Goal: Task Accomplishment & Management: Complete application form

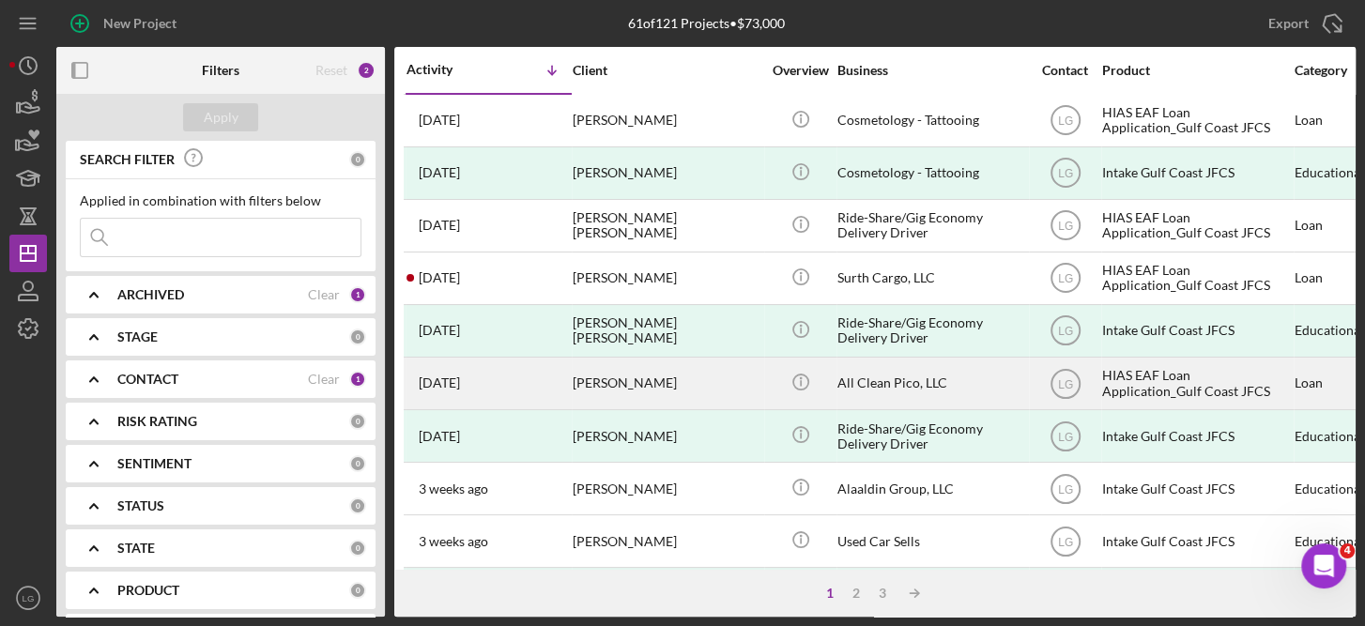
click at [646, 381] on div "[PERSON_NAME]" at bounding box center [667, 384] width 188 height 50
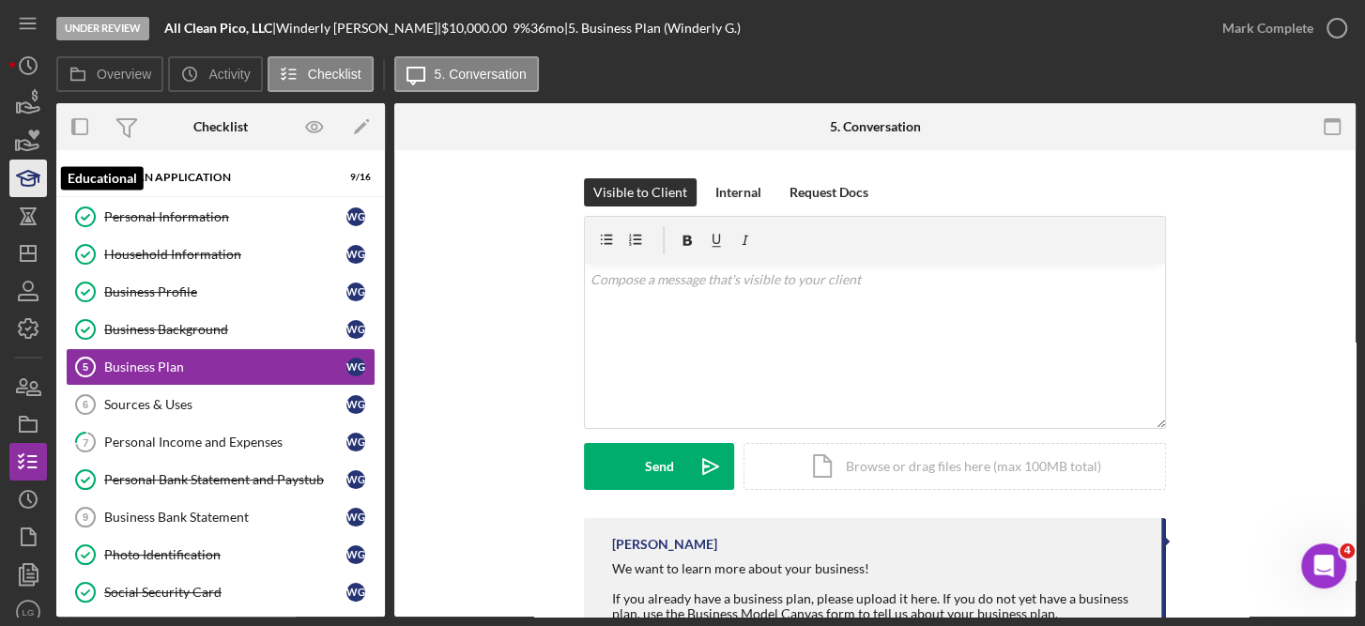
click at [29, 176] on icon "button" at bounding box center [33, 179] width 10 height 7
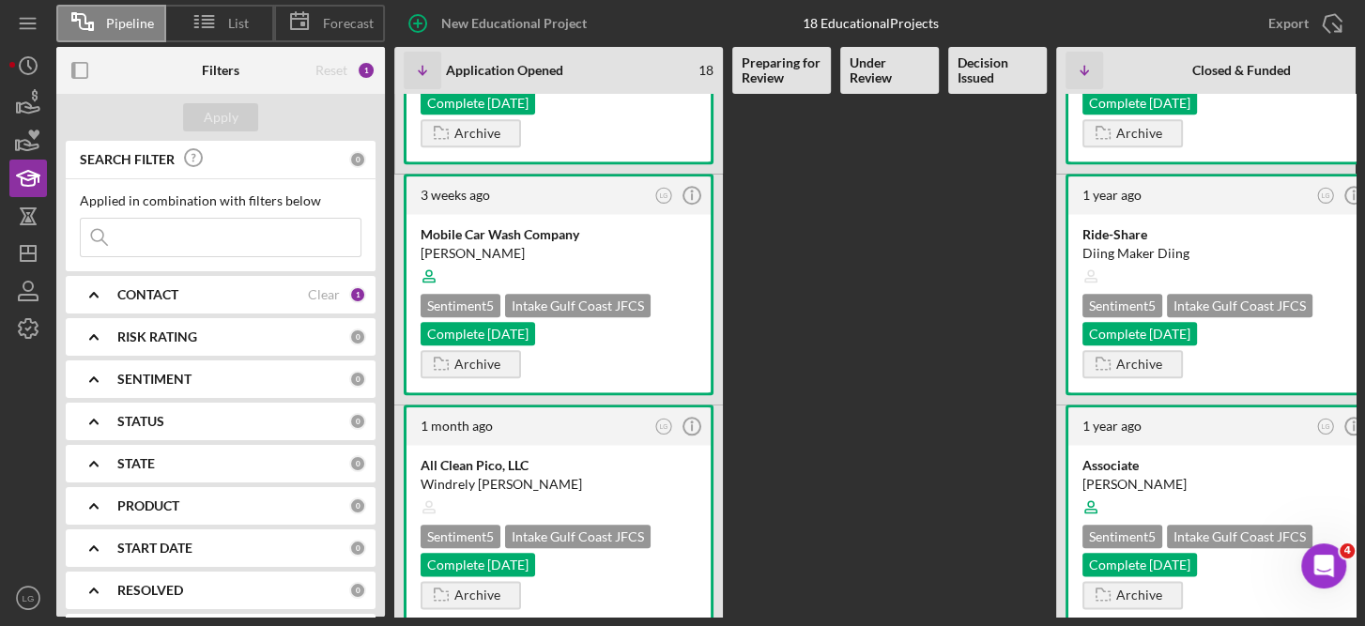
scroll to position [1323, 0]
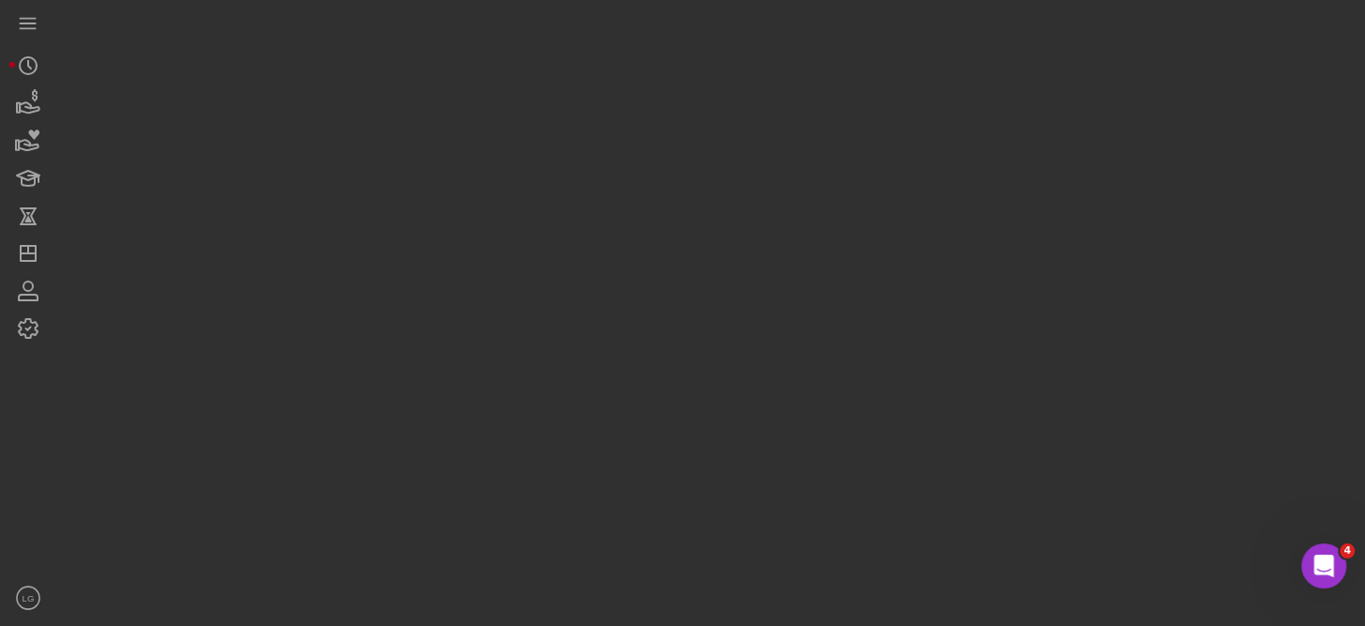
click at [611, 516] on div at bounding box center [705, 308] width 1299 height 617
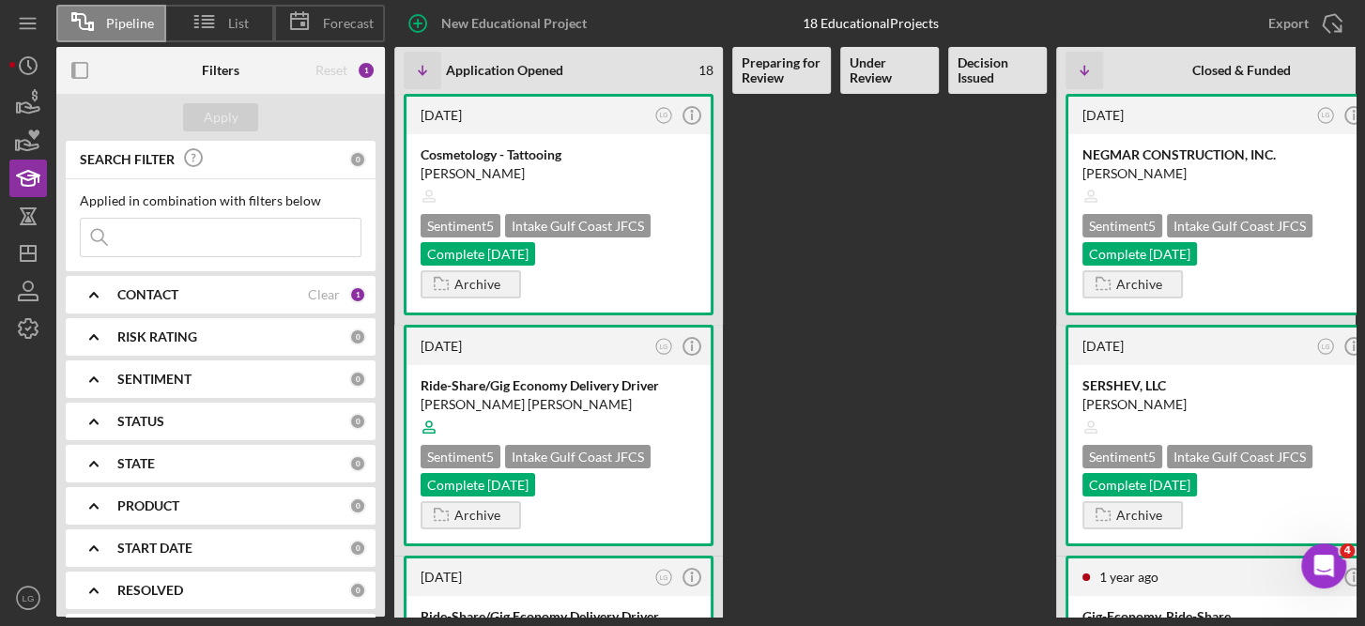
click at [922, 438] on Review at bounding box center [889, 355] width 99 height 523
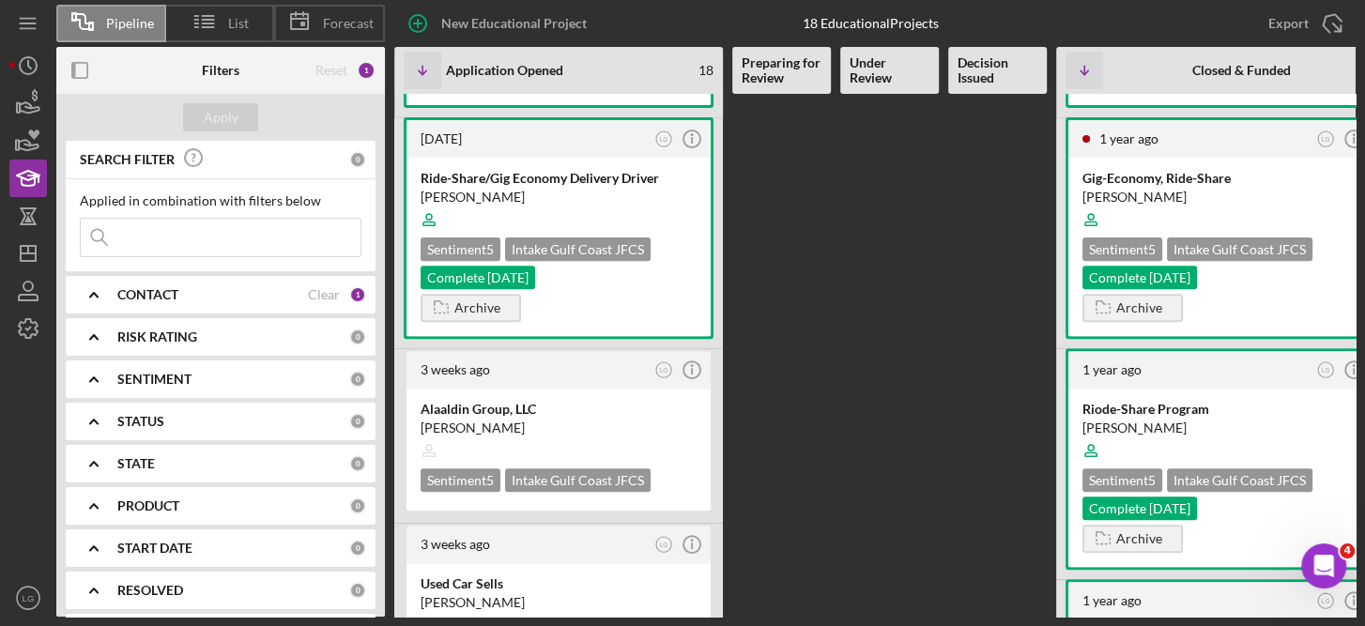
scroll to position [439, 0]
click at [922, 438] on div "[DATE] LG Icon/Info Cosmetology - Tattooing [PERSON_NAME] Sentiment 5 Intake Gu…" at bounding box center [894, 355] width 1000 height 523
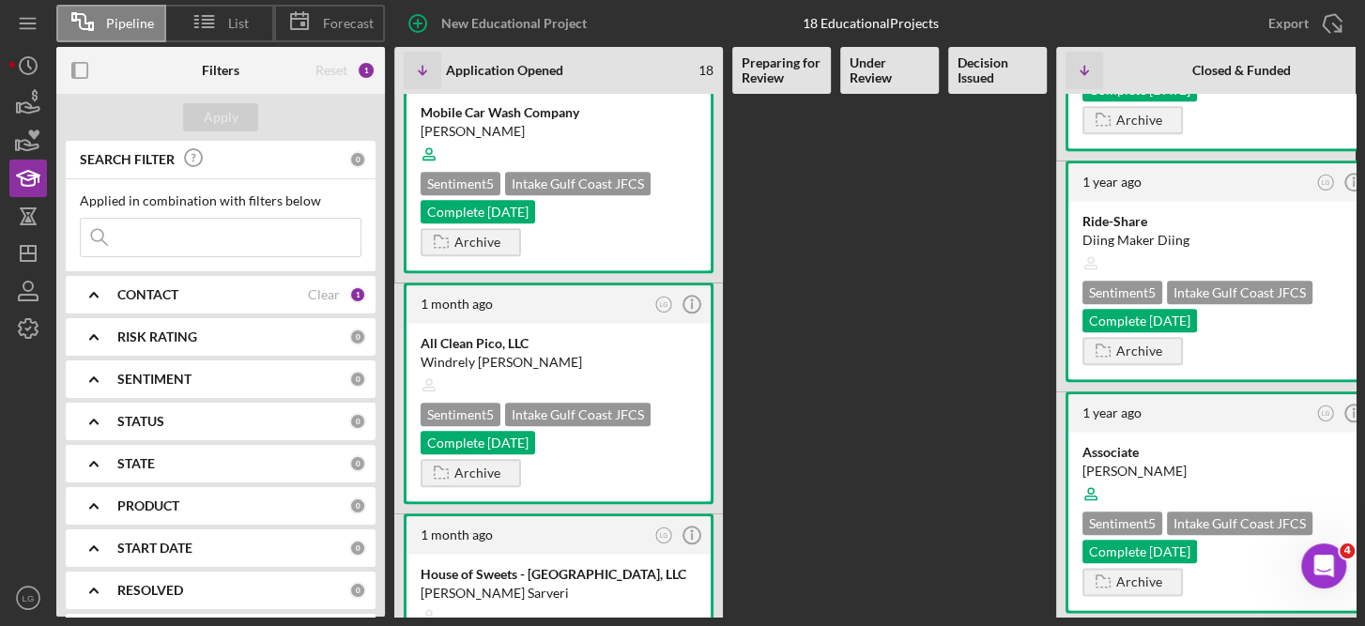
scroll to position [1308, 0]
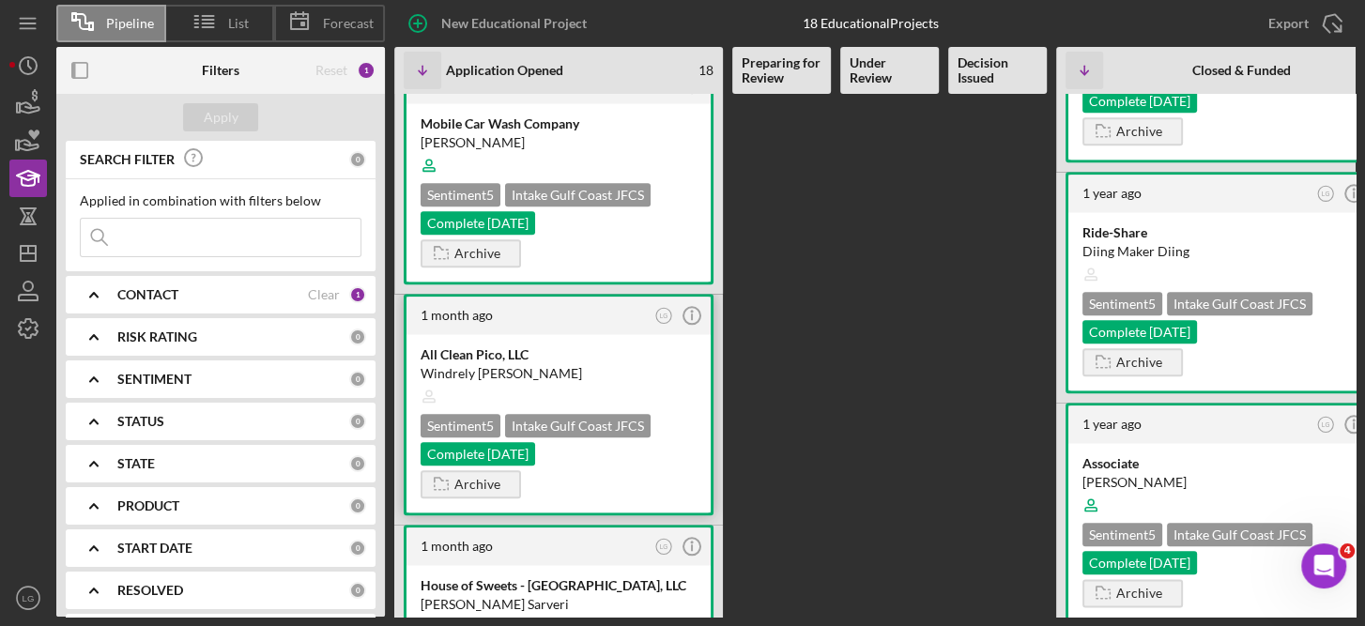
click at [632, 364] on div "Windrely [PERSON_NAME]" at bounding box center [559, 373] width 276 height 19
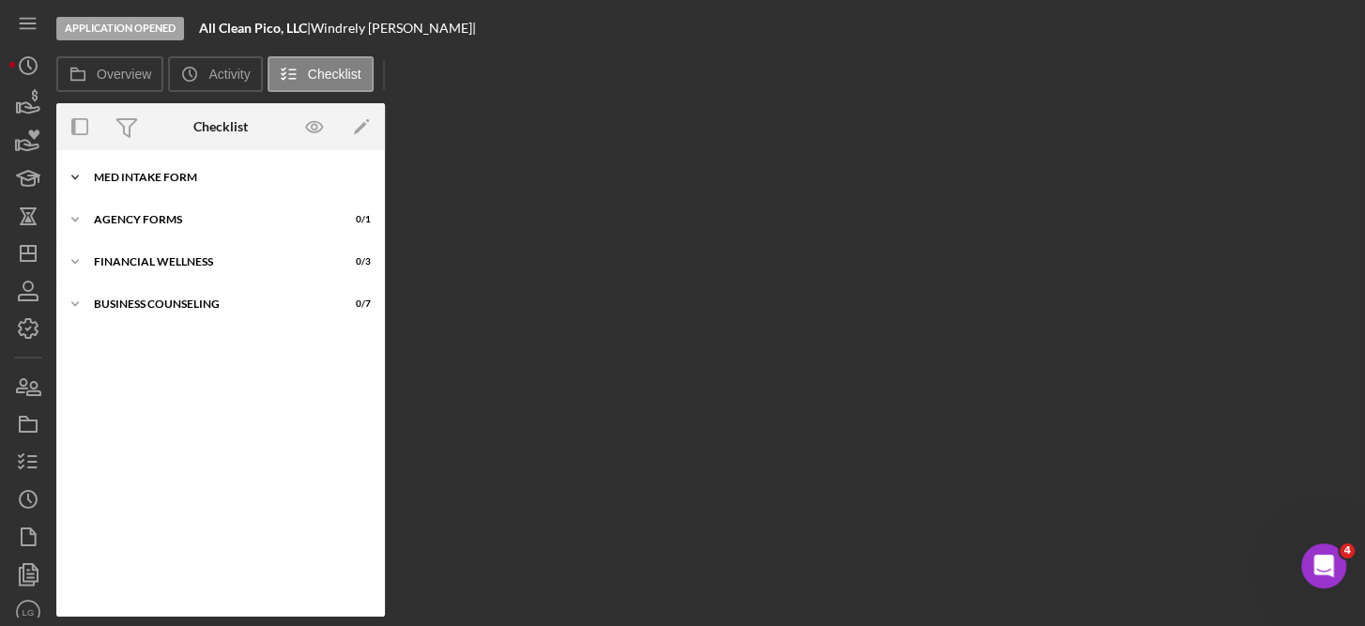
click at [206, 189] on div "Icon/Expander MED Intake Form 10 / 10" at bounding box center [220, 178] width 329 height 38
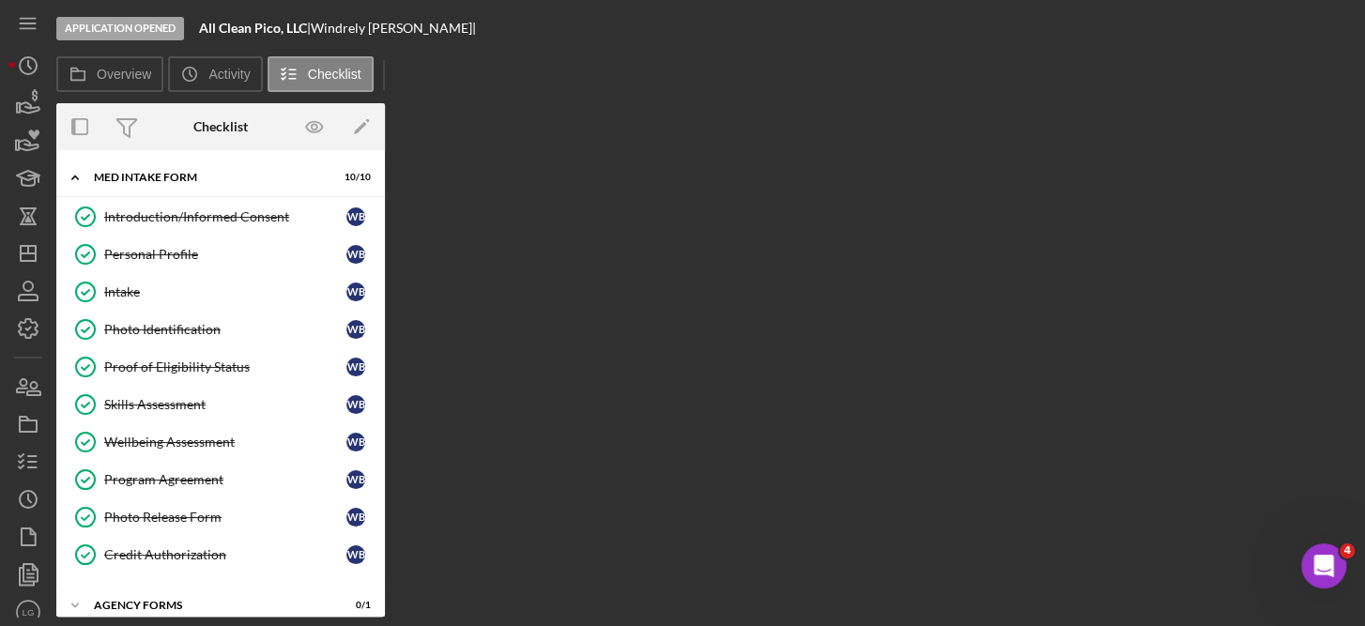
click at [590, 484] on div "Overview Internal Workflow Stage Application Opened Icon/Dropdown Arrow Archive…" at bounding box center [705, 360] width 1299 height 514
click at [223, 217] on div "Introduction/Informed Consent" at bounding box center [225, 216] width 242 height 15
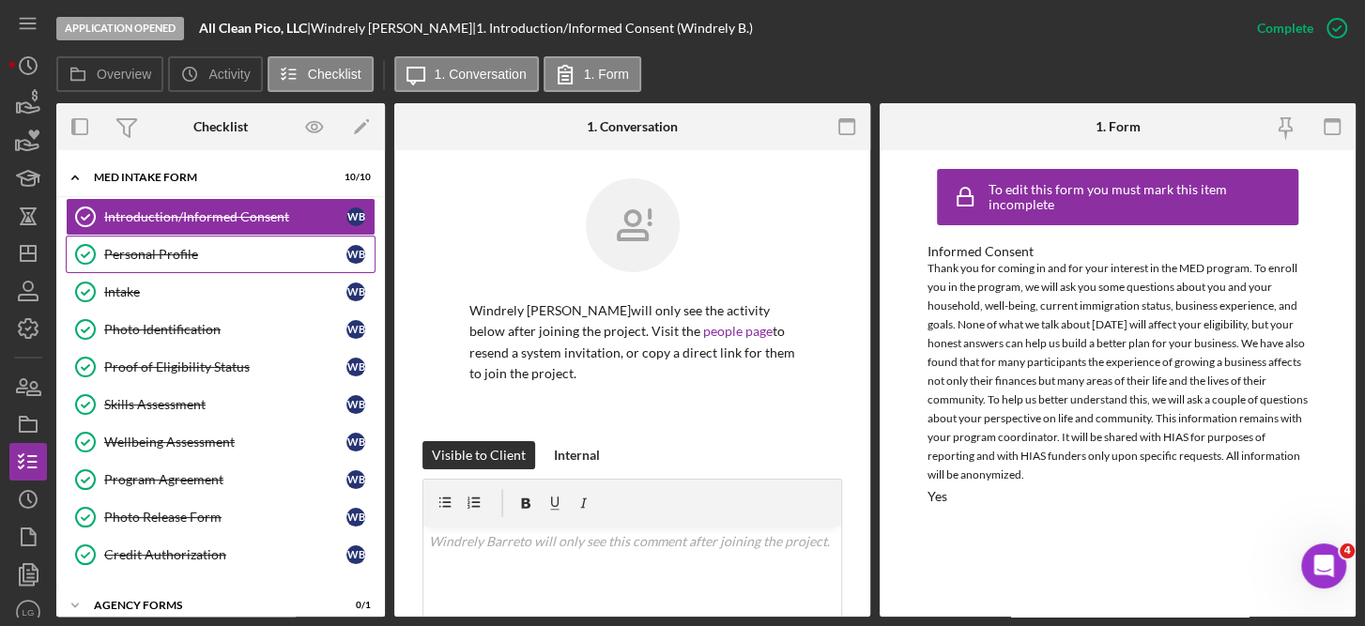
click at [168, 253] on div "Personal Profile" at bounding box center [225, 254] width 242 height 15
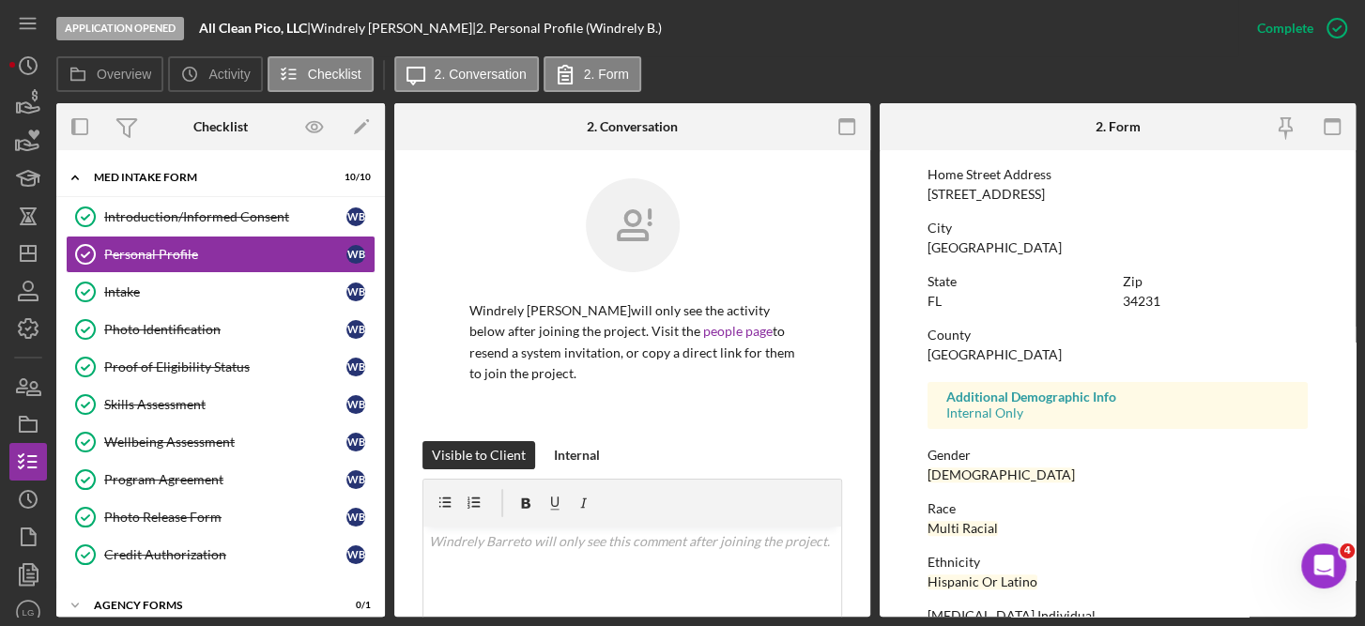
scroll to position [409, 0]
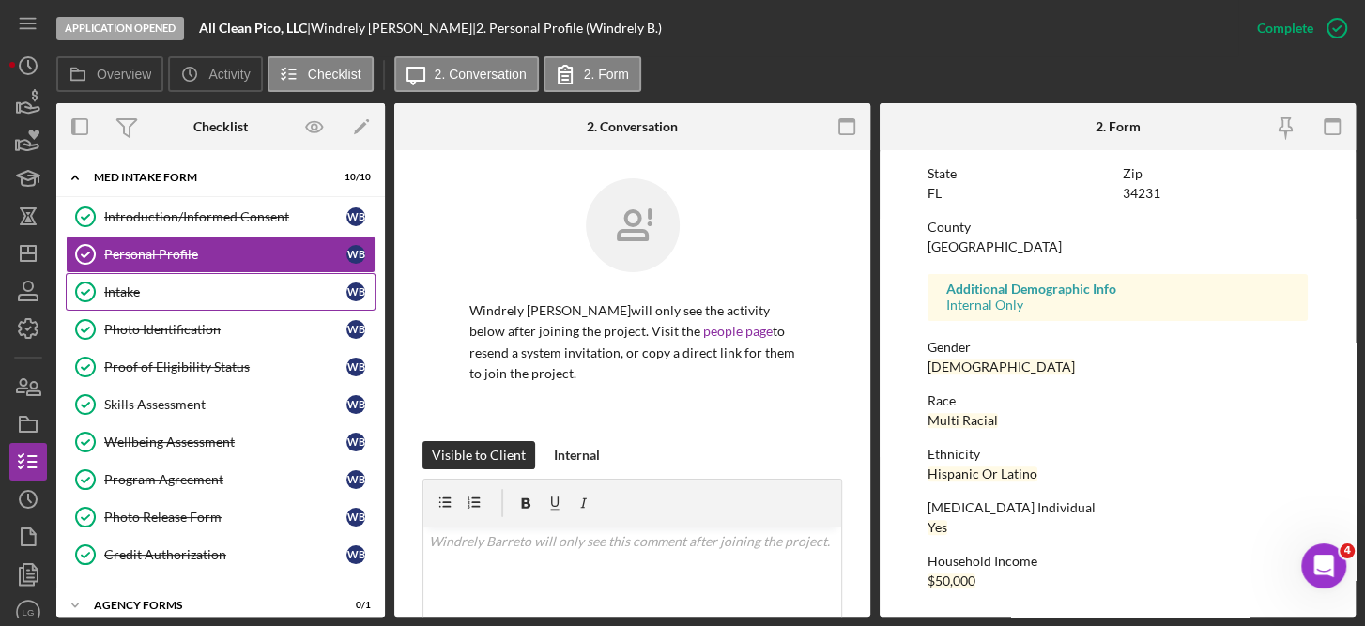
click at [130, 289] on div "Intake" at bounding box center [225, 291] width 242 height 15
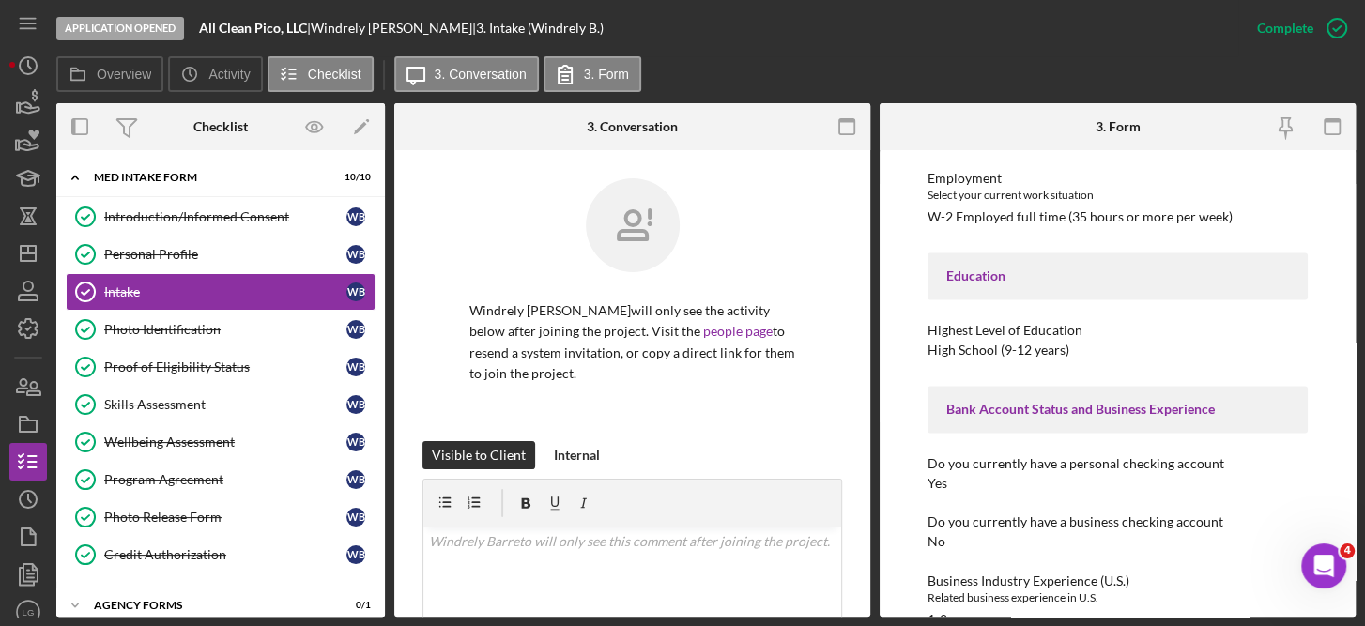
scroll to position [1972, 0]
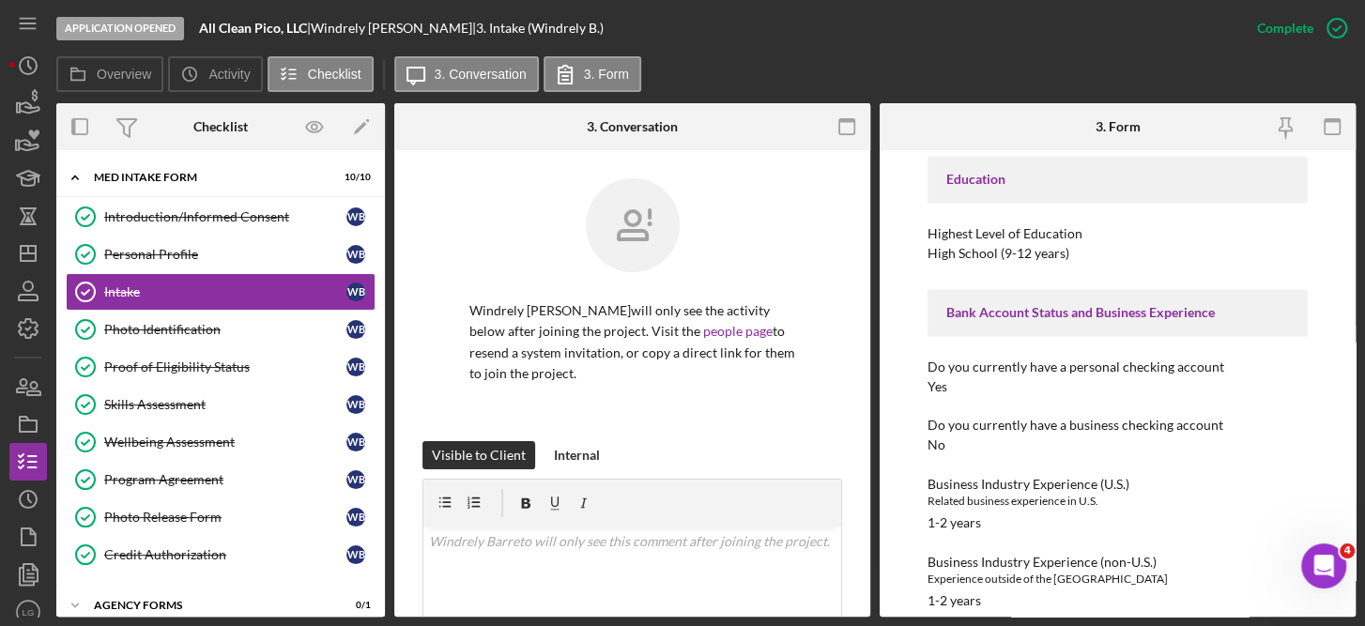
click at [1346, 587] on div "To edit this form you must mark this item incomplete Affiliate Office How did y…" at bounding box center [1118, 383] width 476 height 467
click at [1358, 600] on div "Application Opened All Clean Pico, LLC | Windrely [PERSON_NAME] | 3. Intake (Wi…" at bounding box center [682, 313] width 1365 height 626
click at [177, 316] on link "Photo Identification Photo Identification W B" at bounding box center [221, 330] width 310 height 38
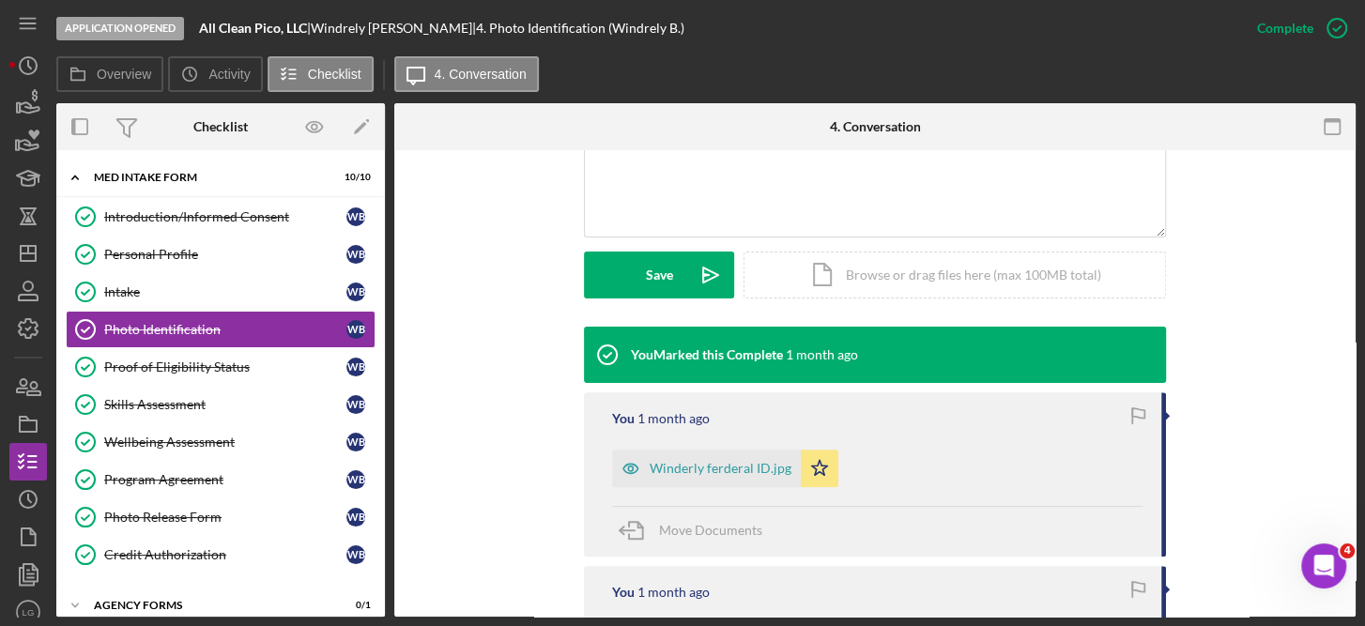
scroll to position [431, 0]
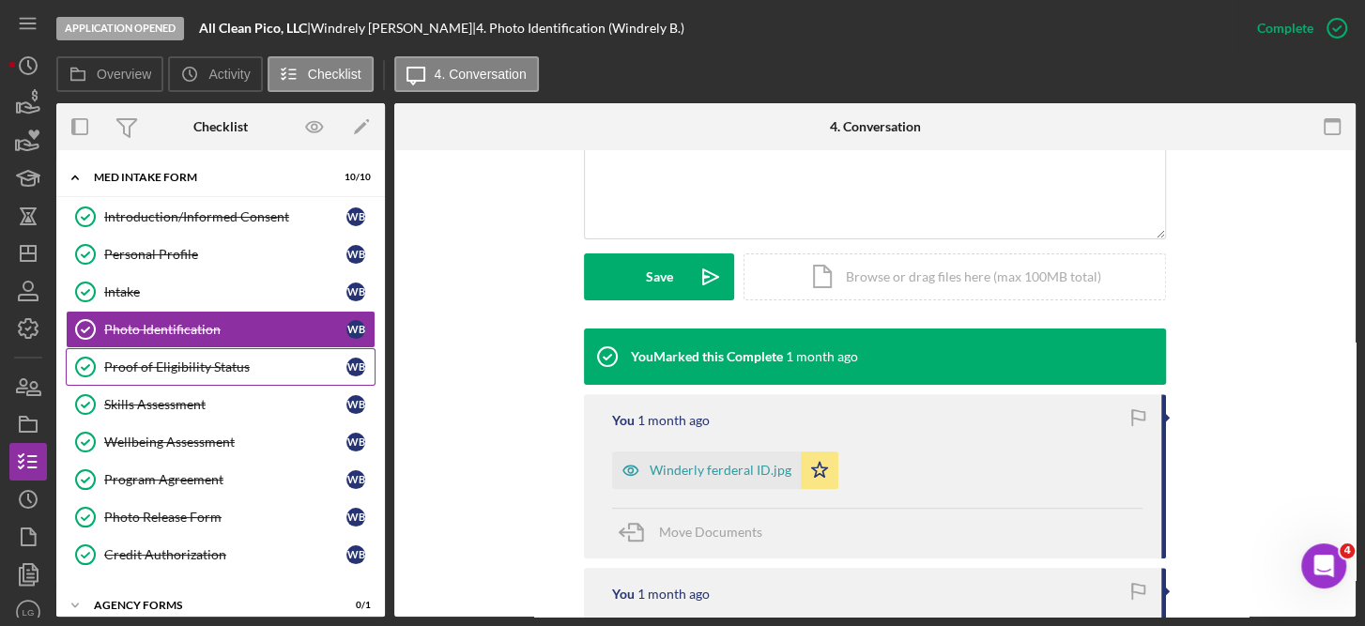
click at [189, 361] on div "Proof of Eligibility Status" at bounding box center [225, 367] width 242 height 15
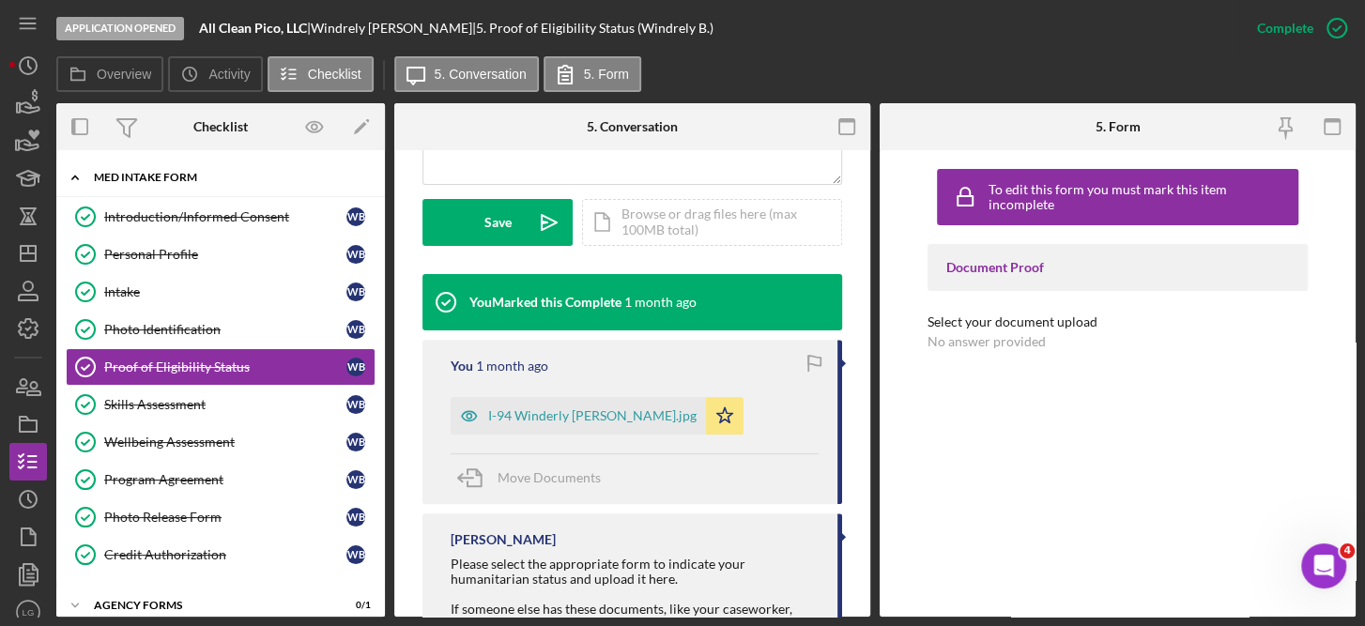
click at [148, 169] on div "Icon/Expander MED Intake Form 10 / 10" at bounding box center [220, 178] width 329 height 38
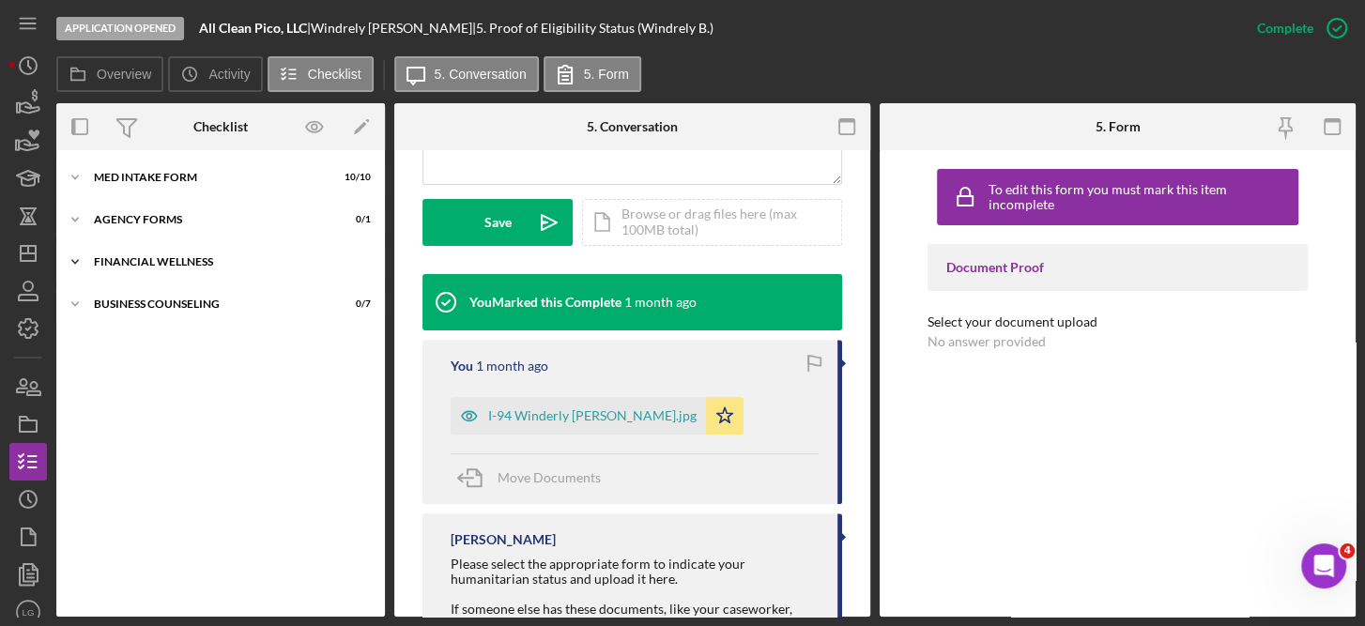
click at [169, 254] on div "Icon/Expander Financial Wellness 0 / 3" at bounding box center [220, 262] width 329 height 38
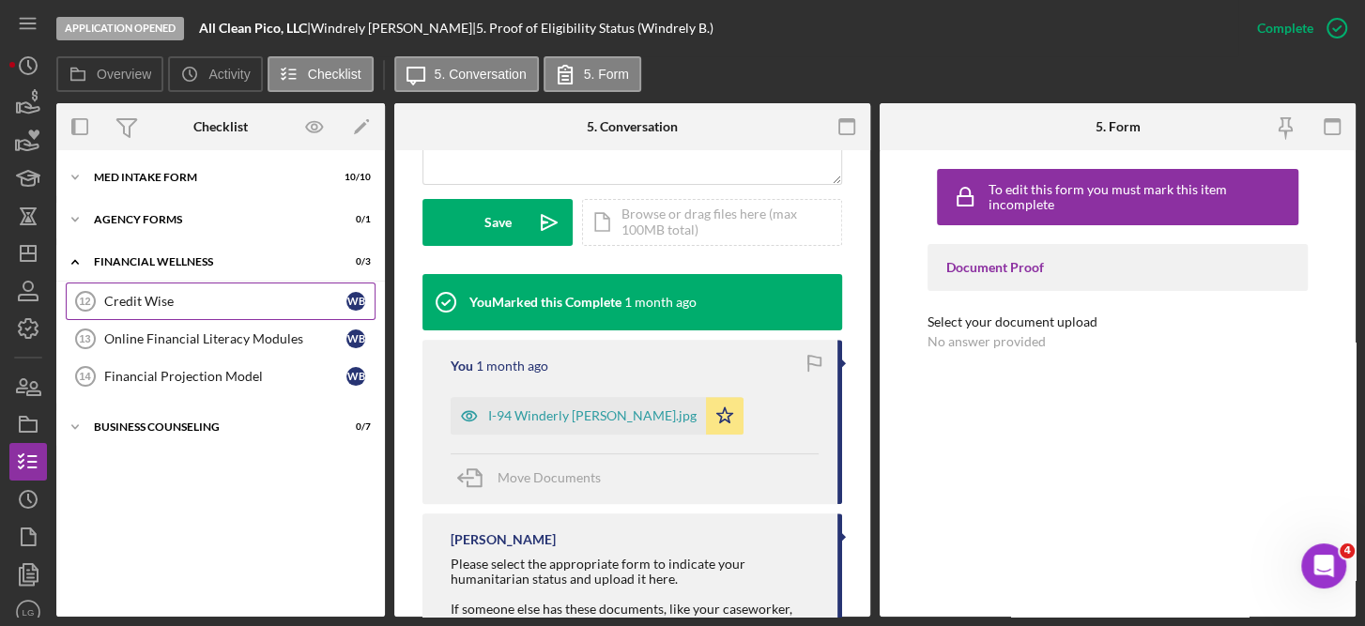
click at [149, 299] on div "Credit Wise" at bounding box center [225, 301] width 242 height 15
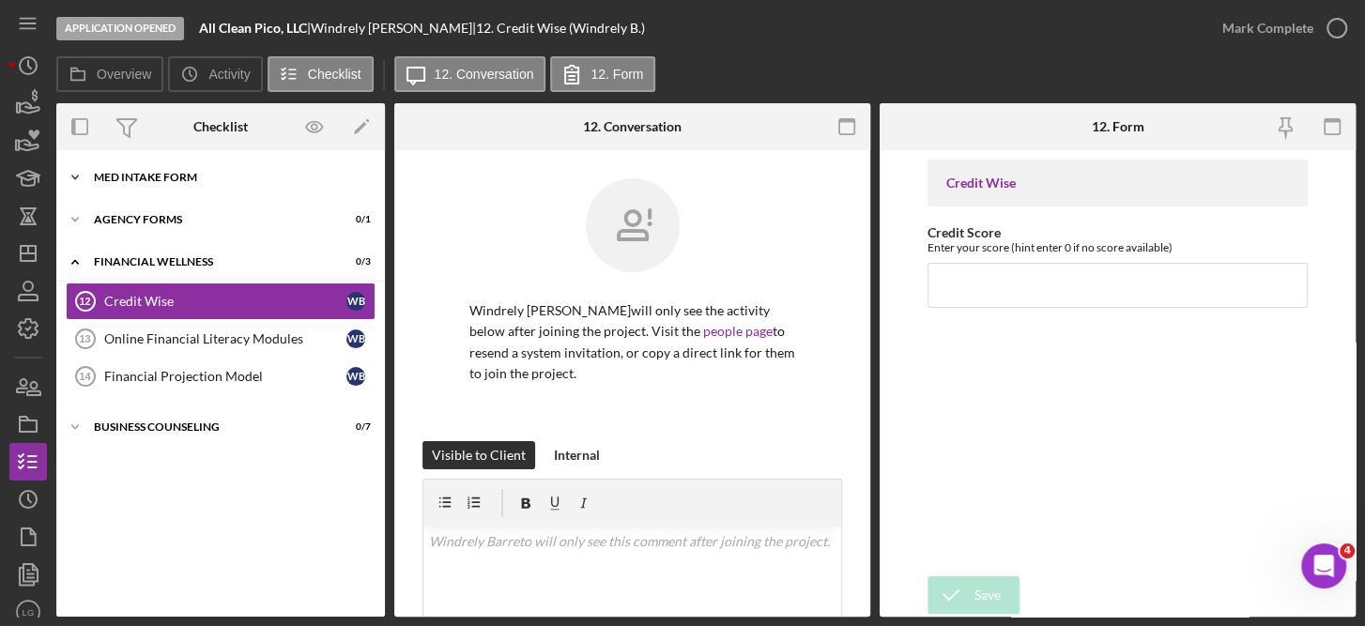
click at [123, 178] on div "MED Intake Form" at bounding box center [228, 177] width 268 height 11
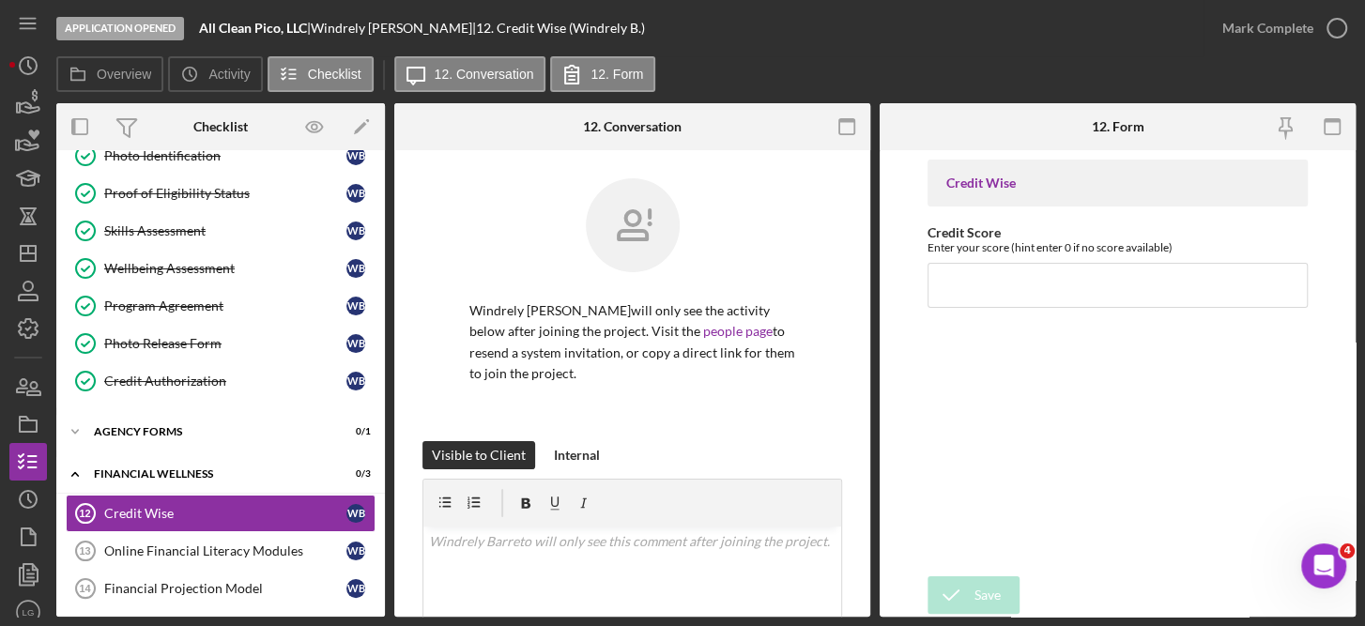
scroll to position [219, 0]
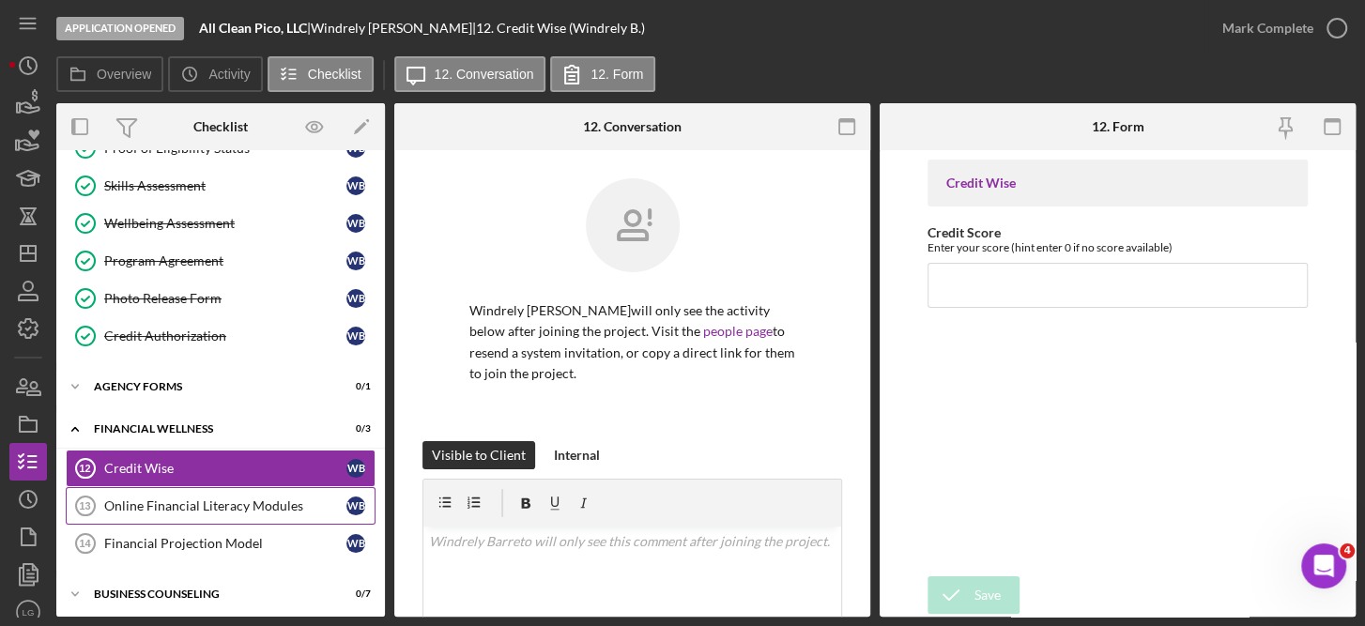
click at [270, 499] on div "Online Financial Literacy Modules" at bounding box center [225, 506] width 242 height 15
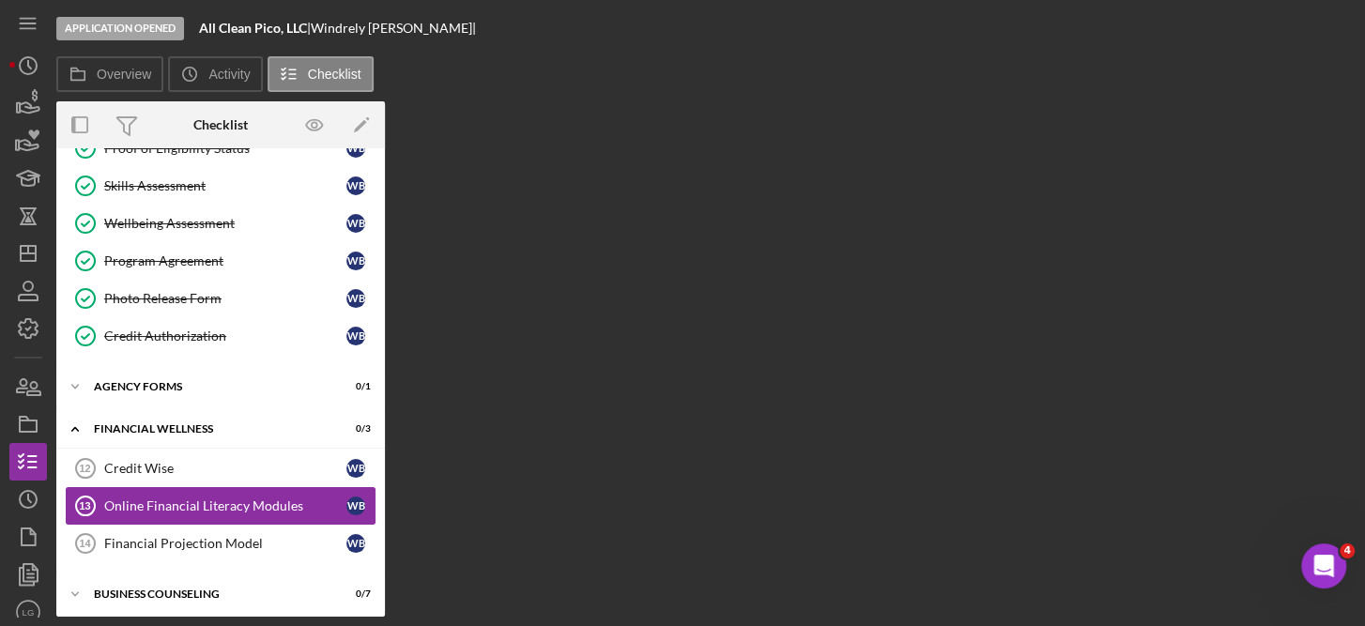
scroll to position [219, 0]
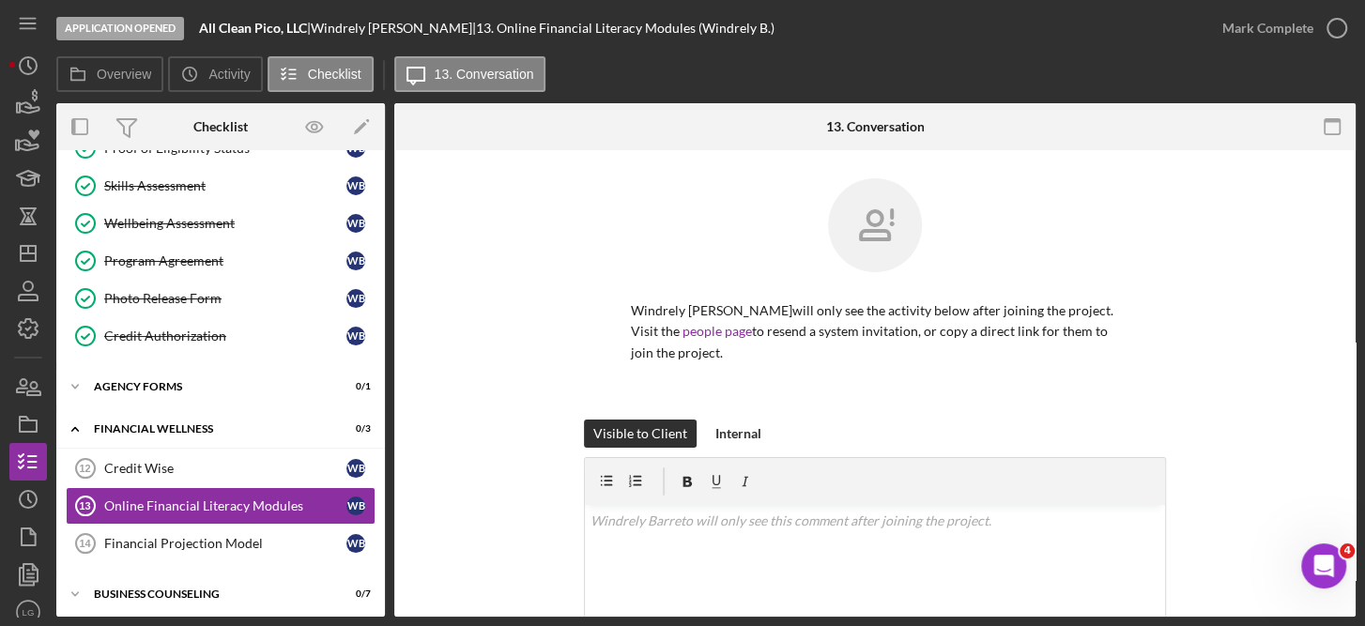
click at [377, 545] on div "Credit Wise 12 Credit [PERSON_NAME] Online Financial Literacy Modules 13 Online…" at bounding box center [220, 511] width 329 height 122
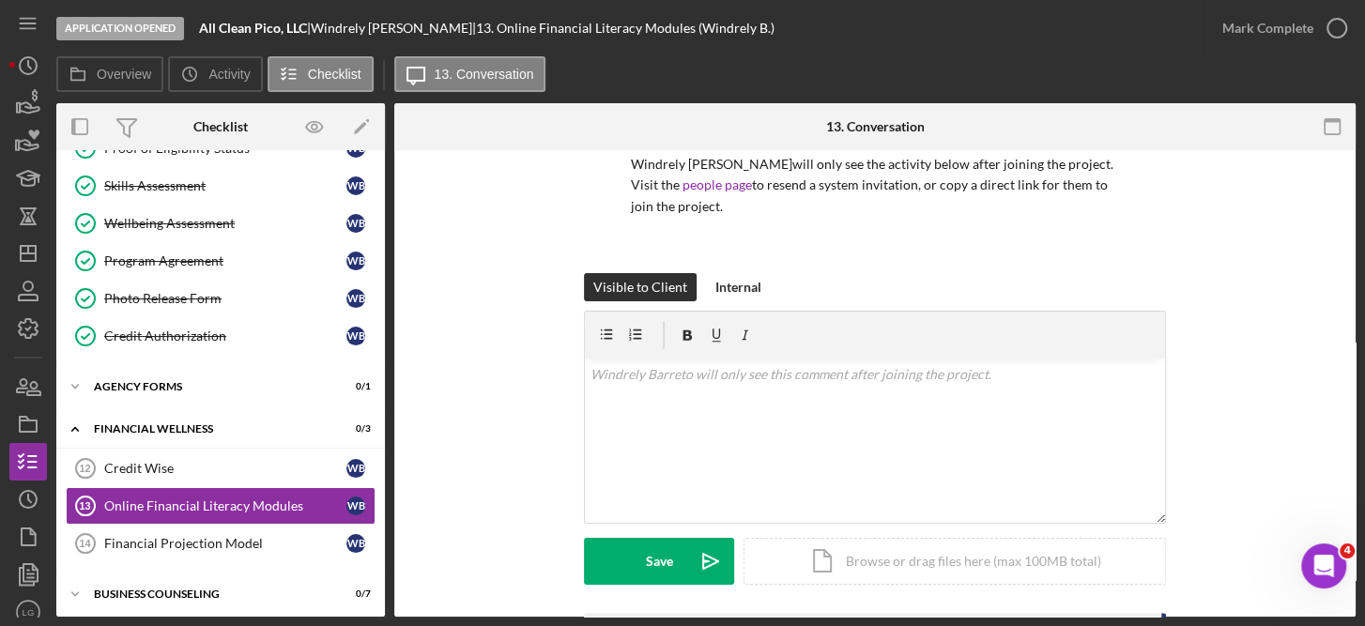
scroll to position [155, 0]
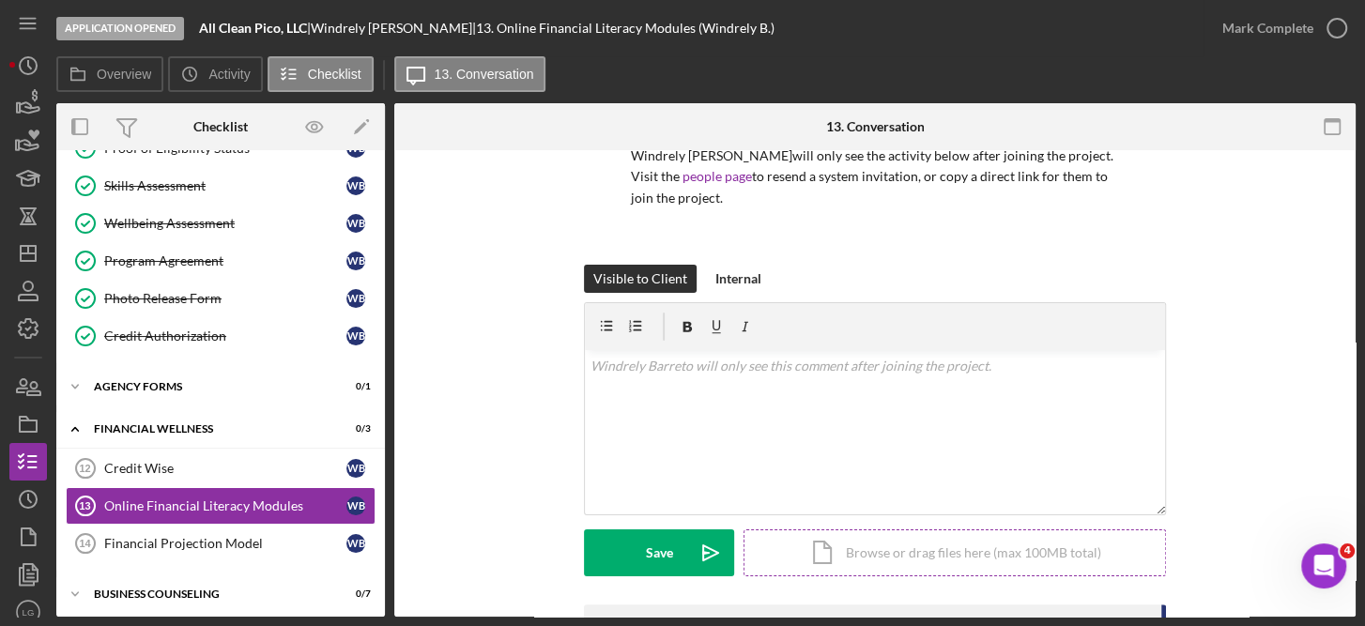
click at [982, 546] on div "Icon/Document Browse or drag files here (max 100MB total) Tap to choose files o…" at bounding box center [955, 553] width 422 height 47
click at [898, 545] on div "Icon/Document Browse or drag files here (max 100MB total) Tap to choose files o…" at bounding box center [955, 553] width 422 height 47
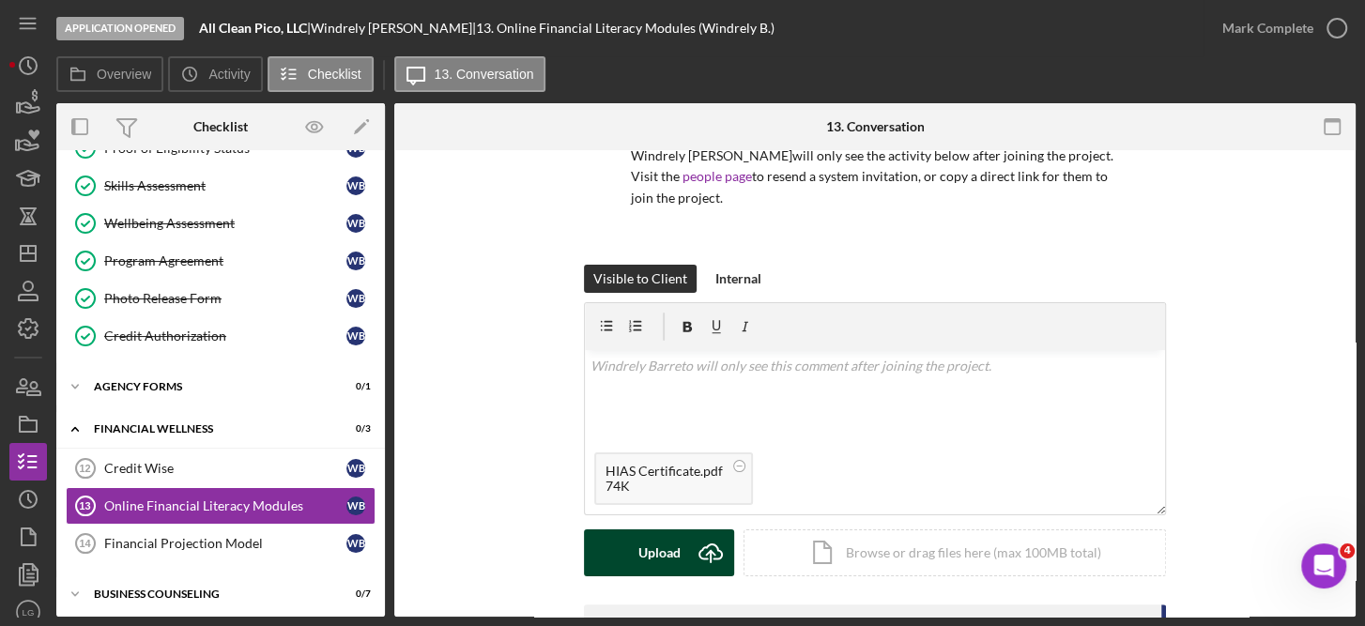
click at [669, 550] on div "Upload" at bounding box center [659, 553] width 42 height 47
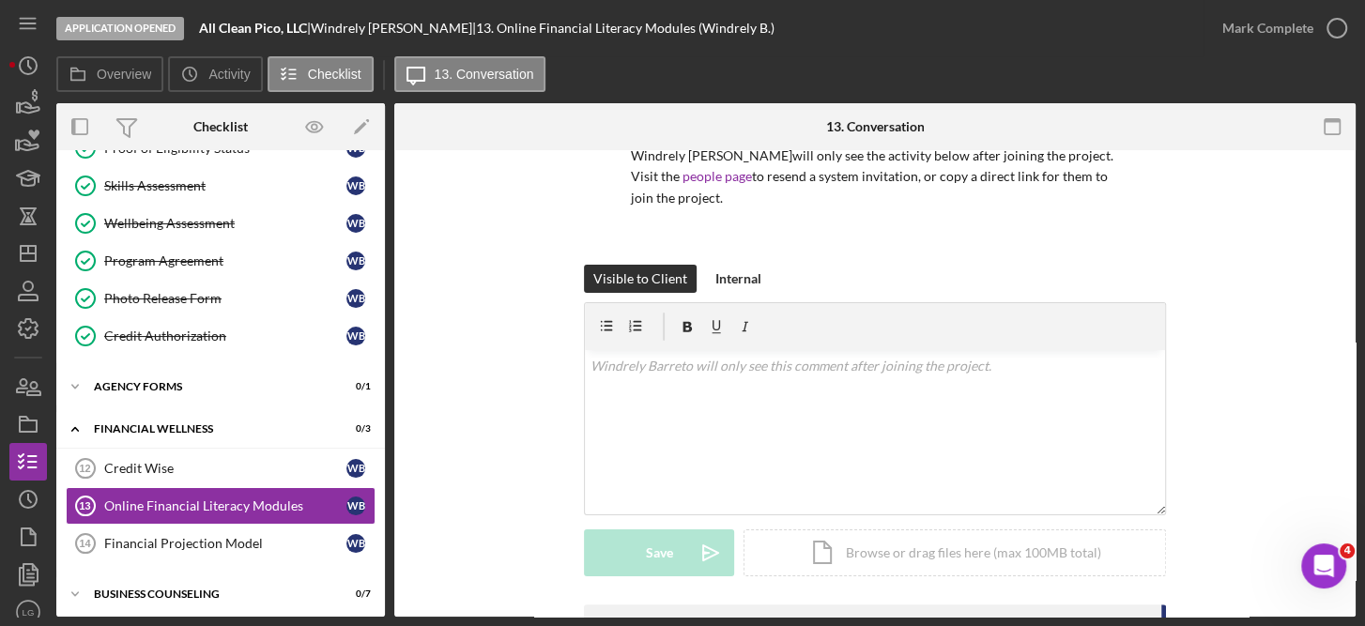
scroll to position [562, 0]
